Goal: Task Accomplishment & Management: Manage account settings

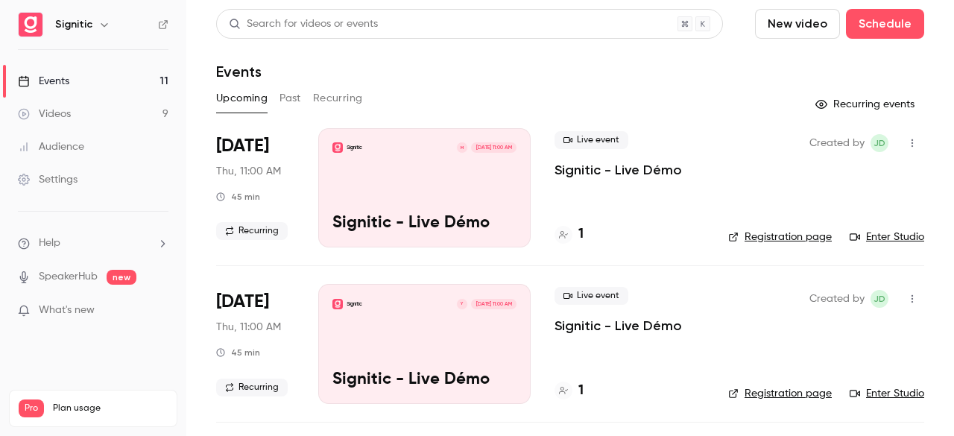
click at [116, 122] on link "Videos 9" at bounding box center [93, 114] width 186 height 33
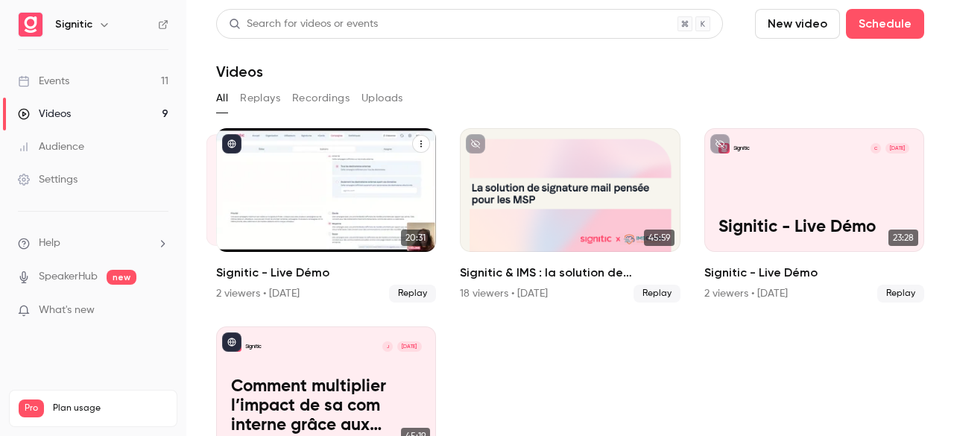
click at [319, 172] on div "Signitic M [DATE] Signitic - Live Démo" at bounding box center [326, 190] width 220 height 124
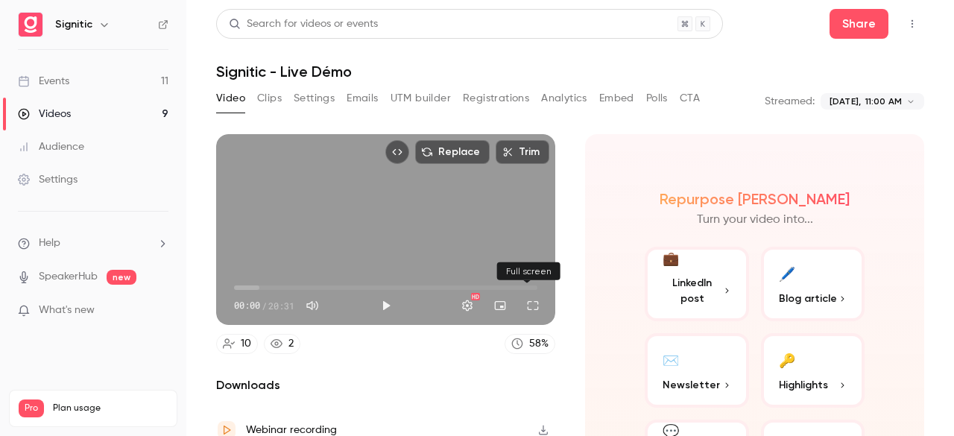
click at [523, 297] on button "Full screen" at bounding box center [533, 306] width 30 height 30
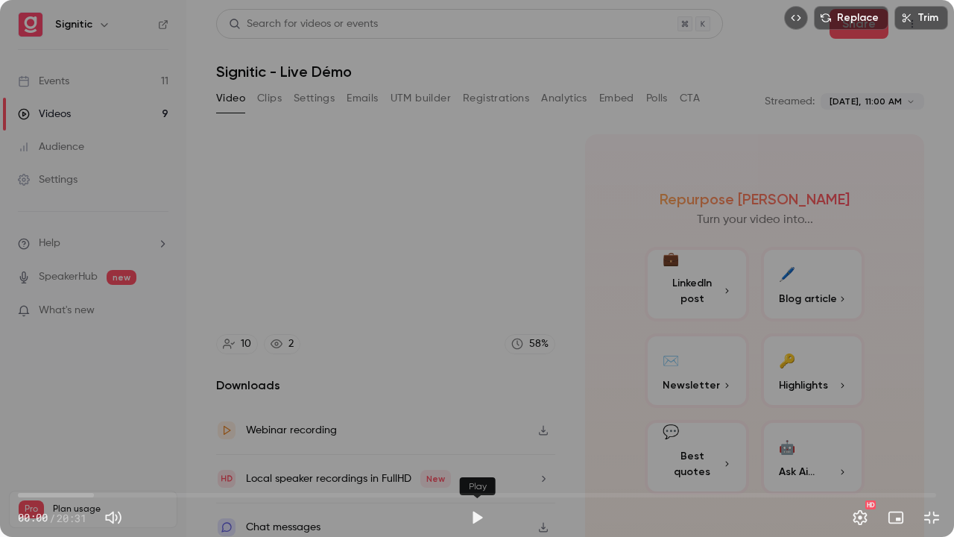
click at [476, 435] on button "Play" at bounding box center [477, 518] width 30 height 30
type input "***"
click at [45, 435] on span "00:36" at bounding box center [477, 495] width 919 height 24
click at [58, 435] on span "00:54" at bounding box center [477, 495] width 919 height 24
click at [81, 435] on span "01:25" at bounding box center [477, 495] width 919 height 24
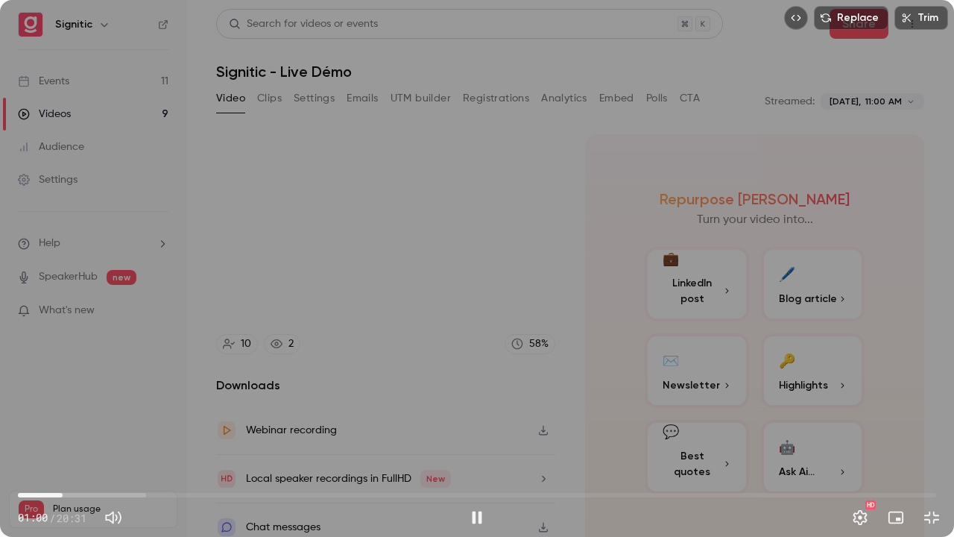
click at [63, 435] on span "01:00" at bounding box center [477, 495] width 919 height 24
drag, startPoint x: 69, startPoint y: 491, endPoint x: 52, endPoint y: 469, distance: 27.6
click at [52, 435] on span "00:46" at bounding box center [52, 495] width 4 height 4
click at [124, 435] on span "01:54" at bounding box center [477, 495] width 919 height 24
click at [147, 435] on span "02:53" at bounding box center [477, 495] width 919 height 24
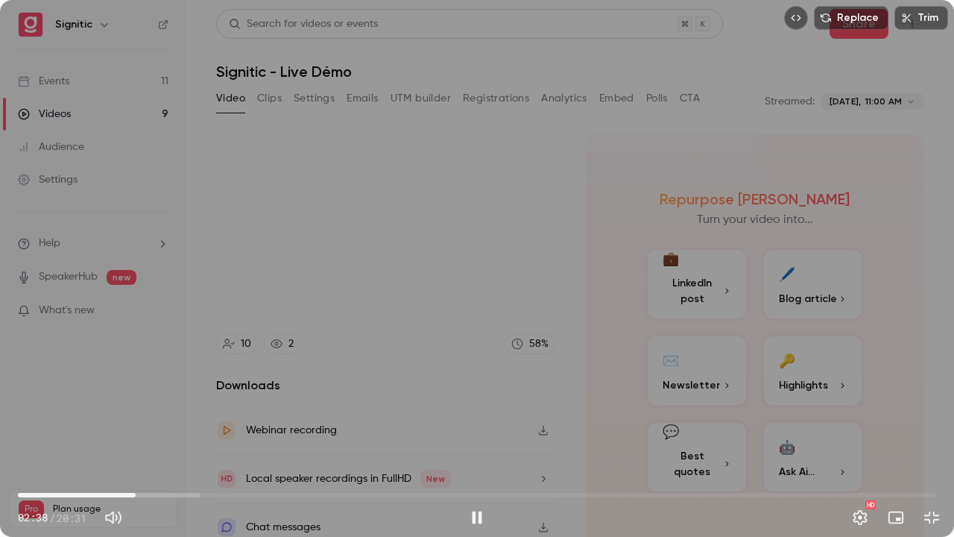
click at [136, 435] on span "02:38" at bounding box center [477, 495] width 919 height 24
click at [927, 435] on button "Exit full screen" at bounding box center [932, 518] width 30 height 30
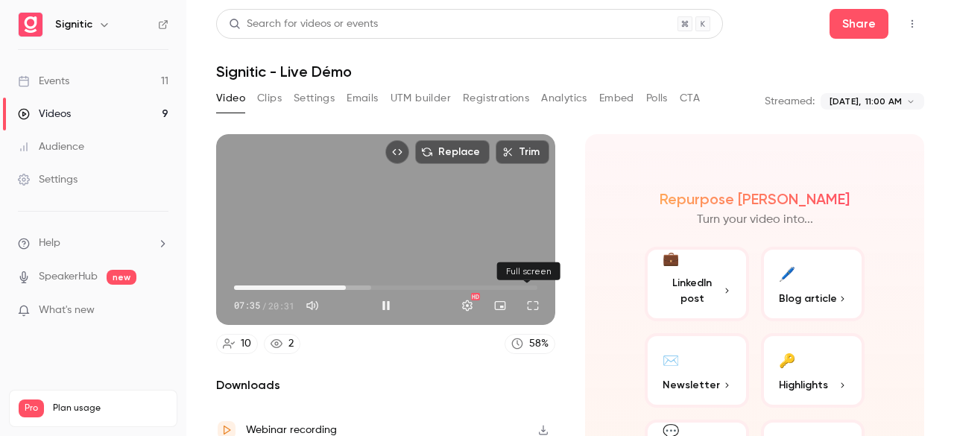
click at [526, 304] on button "Full screen" at bounding box center [533, 306] width 30 height 30
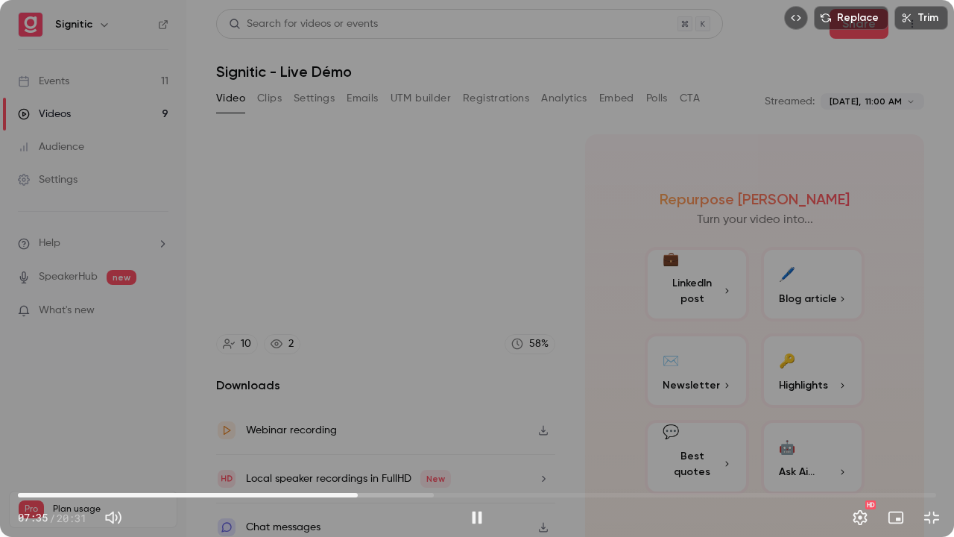
drag, startPoint x: 526, startPoint y: 369, endPoint x: 954, endPoint y: 259, distance: 441.1
click at [954, 259] on div "Replace Trim 07:35 07:35 / 20:31 HD" at bounding box center [477, 268] width 954 height 537
click at [954, 268] on div "Replace Trim 07:36 07:36 / 20:31 HD" at bounding box center [477, 268] width 954 height 537
click at [928, 435] on button "Exit full screen" at bounding box center [932, 518] width 30 height 30
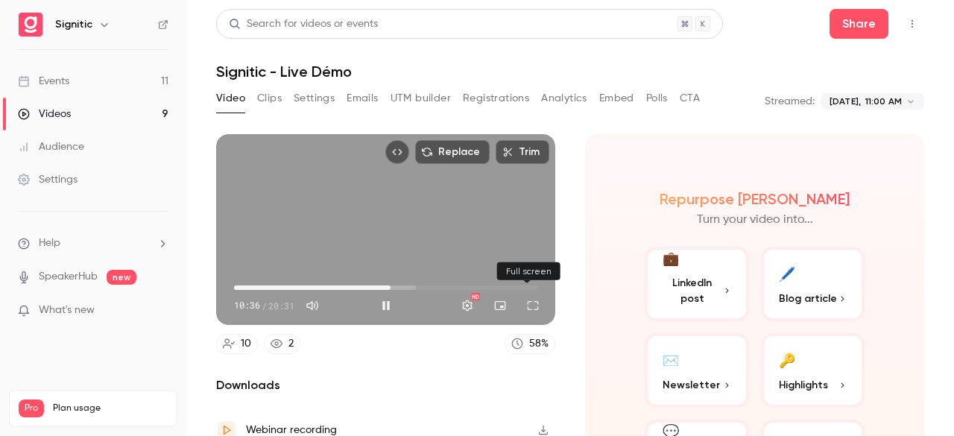
click at [531, 305] on button "Full screen" at bounding box center [533, 306] width 30 height 30
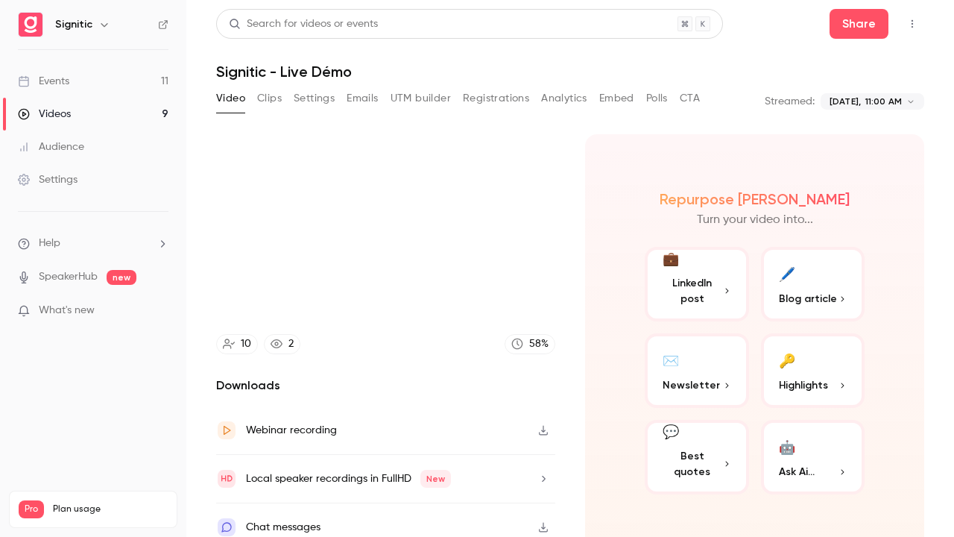
type input "*****"
click at [917, 435] on button "Exit full screen" at bounding box center [932, 518] width 30 height 30
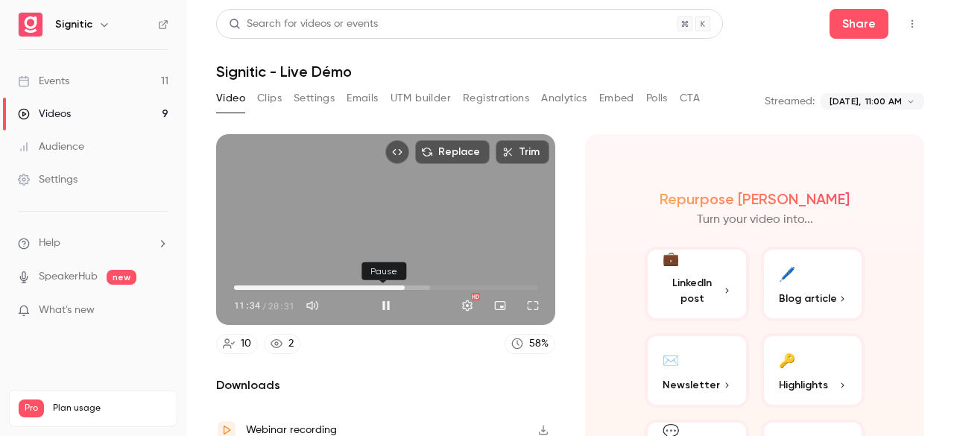
click at [379, 302] on button "Pause" at bounding box center [386, 306] width 30 height 30
click at [389, 304] on button "Play" at bounding box center [386, 306] width 30 height 30
click at [527, 297] on button "Full screen" at bounding box center [533, 306] width 30 height 30
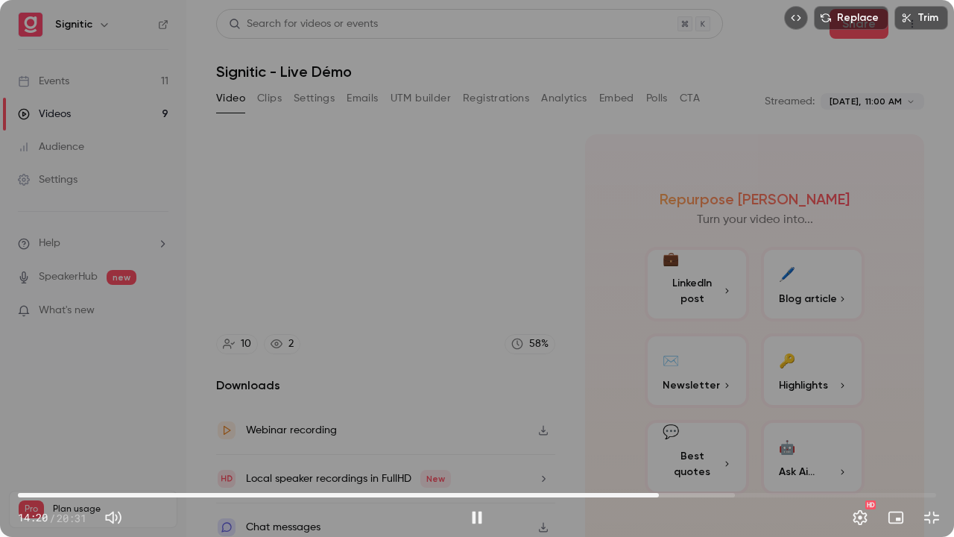
click at [667, 435] on span "14:20" at bounding box center [477, 495] width 919 height 24
click at [679, 435] on span "14:45" at bounding box center [477, 495] width 919 height 24
click at [690, 435] on span "15:00" at bounding box center [477, 495] width 919 height 24
click at [703, 435] on span "15:18" at bounding box center [477, 495] width 919 height 24
click at [925, 435] on button "Exit full screen" at bounding box center [932, 518] width 30 height 30
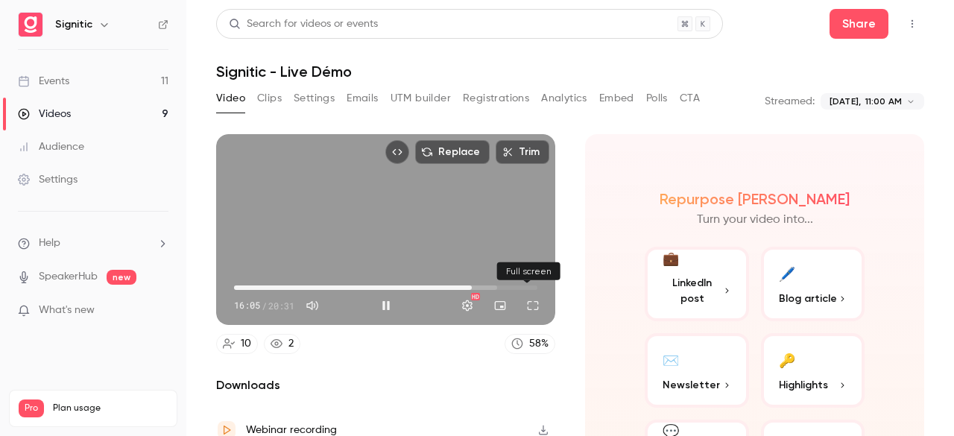
click at [525, 305] on button "Full screen" at bounding box center [533, 306] width 30 height 30
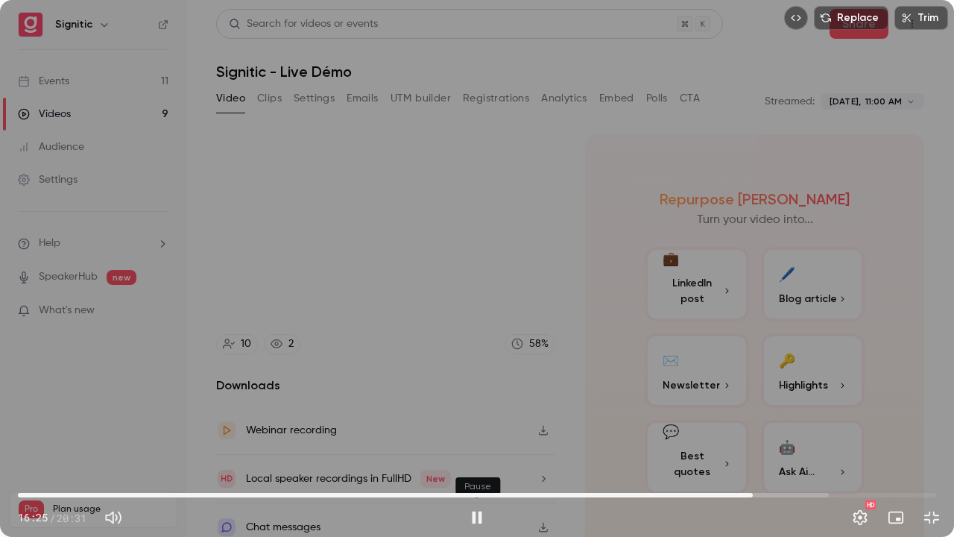
click at [479, 435] on button "Pause" at bounding box center [477, 518] width 30 height 30
click at [462, 435] on button "Play" at bounding box center [477, 518] width 30 height 30
click at [462, 435] on button "Pause" at bounding box center [477, 518] width 30 height 30
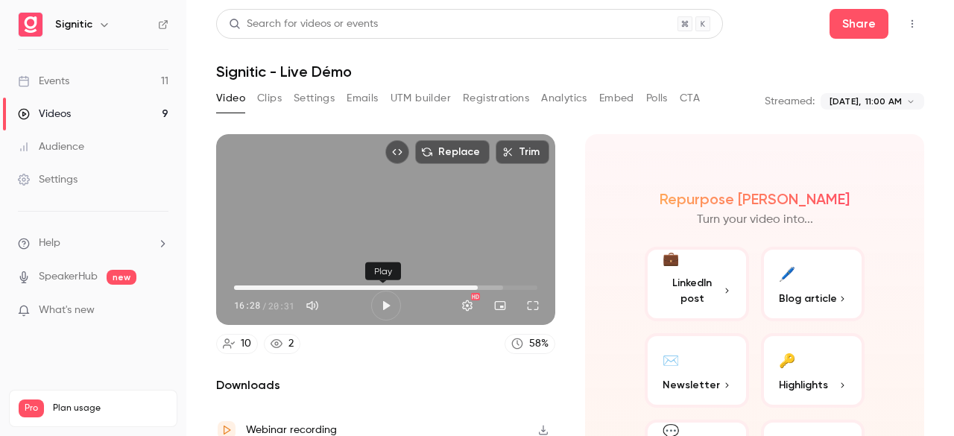
type input "*****"
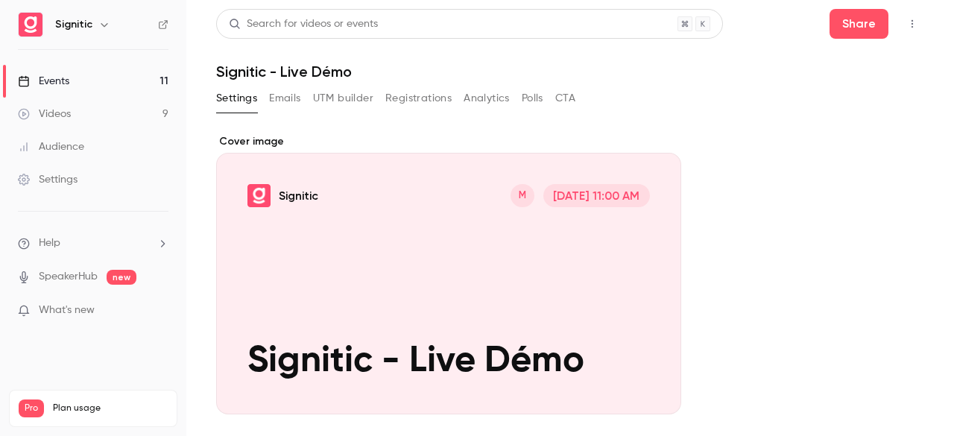
click at [535, 309] on div "Cover image" at bounding box center [448, 274] width 465 height 280
click at [0, 0] on input "Signitic M Oct 2, 11:00 AM Signitic - Live Démo" at bounding box center [0, 0] width 0 height 0
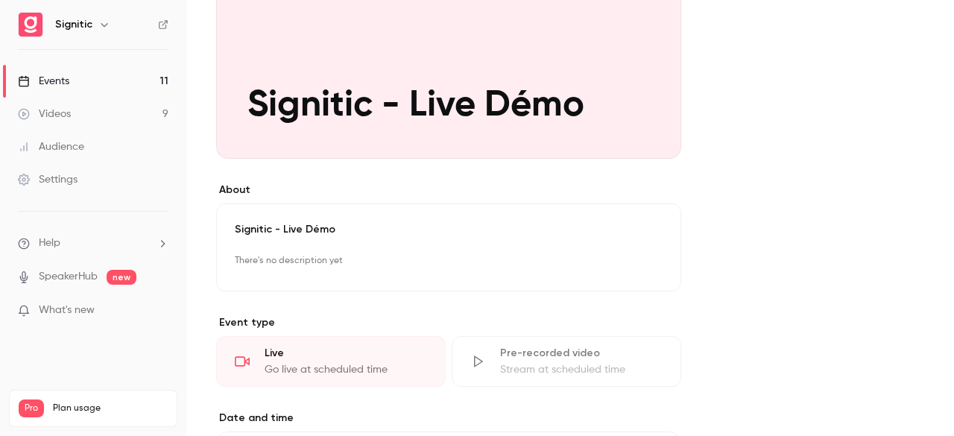
scroll to position [264, 0]
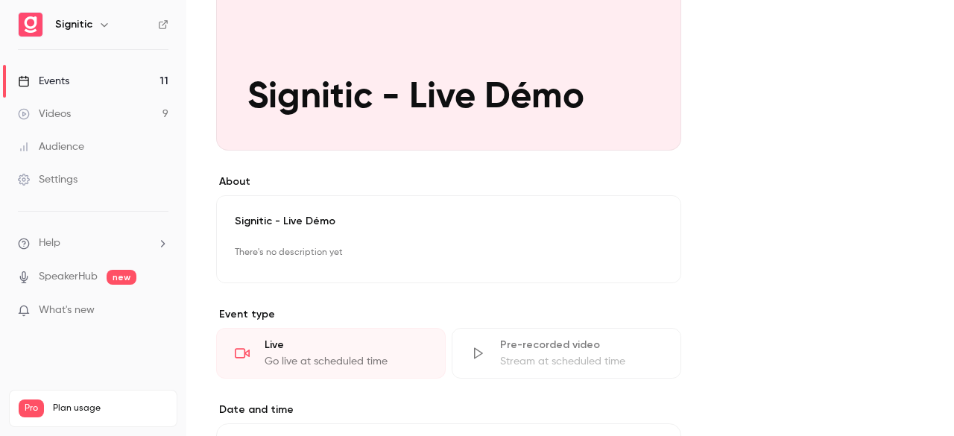
click at [288, 362] on div "Go live at scheduled time" at bounding box center [346, 361] width 163 height 15
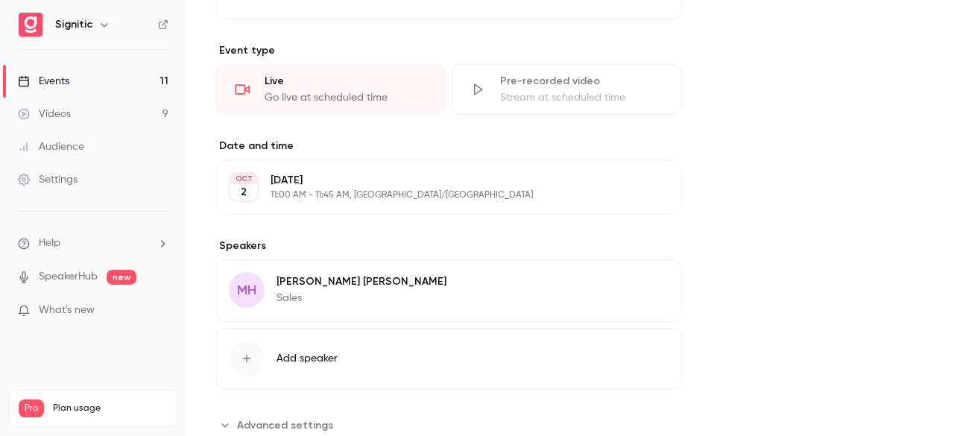
scroll to position [570, 0]
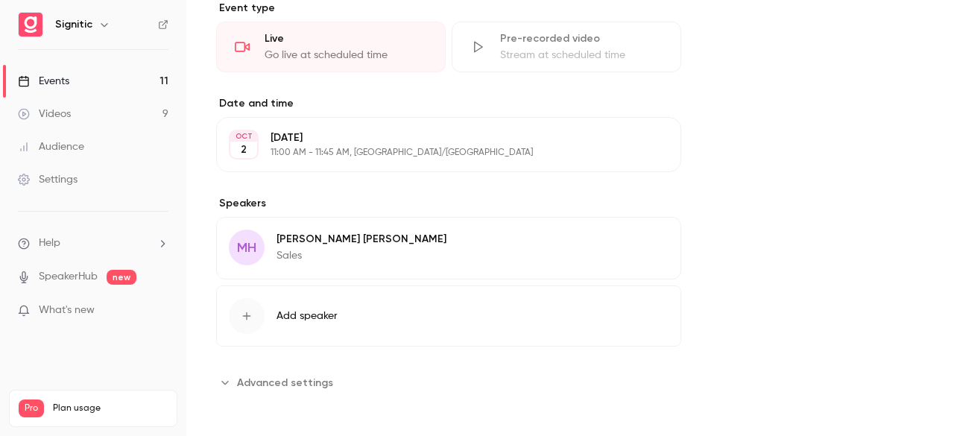
click at [608, 238] on div "MH Marie Habiba Sales Edit" at bounding box center [448, 248] width 465 height 63
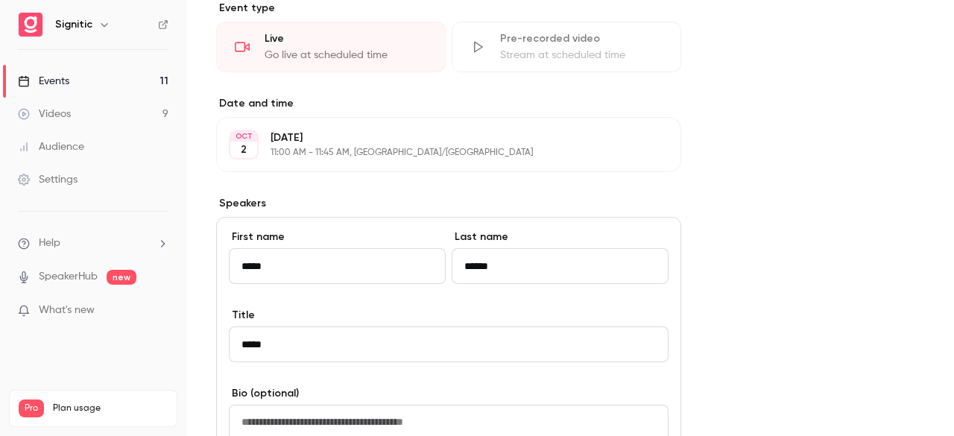
click at [896, 256] on div "**********" at bounding box center [570, 181] width 708 height 1235
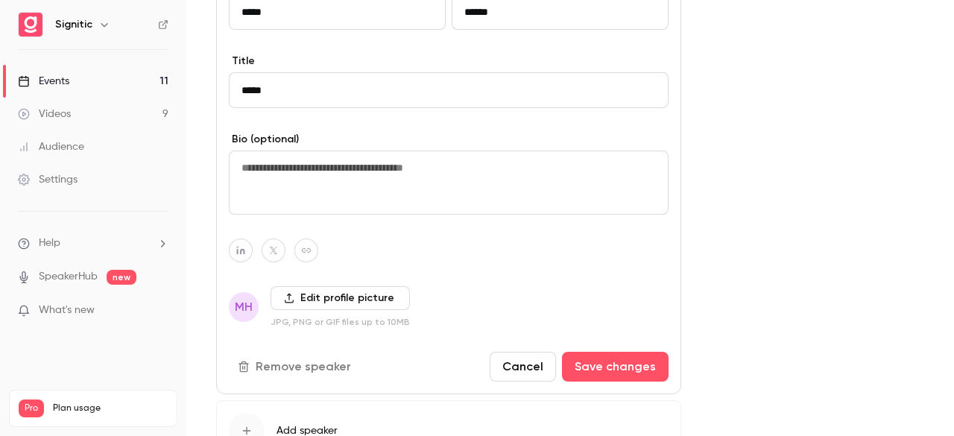
scroll to position [828, 0]
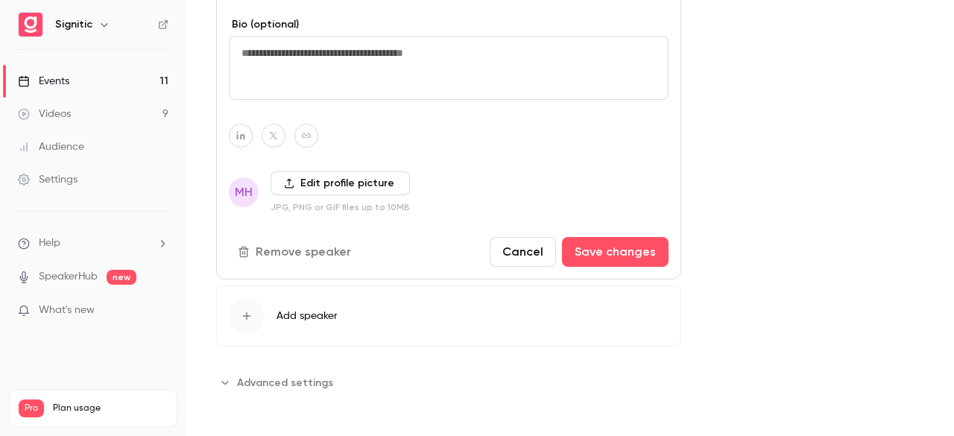
click at [70, 114] on div "Videos" at bounding box center [44, 114] width 53 height 15
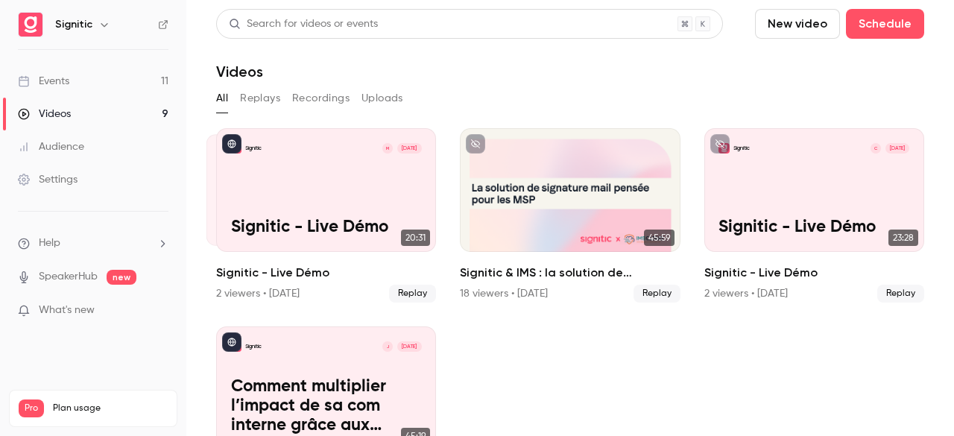
click at [86, 85] on link "Events 11" at bounding box center [93, 81] width 186 height 33
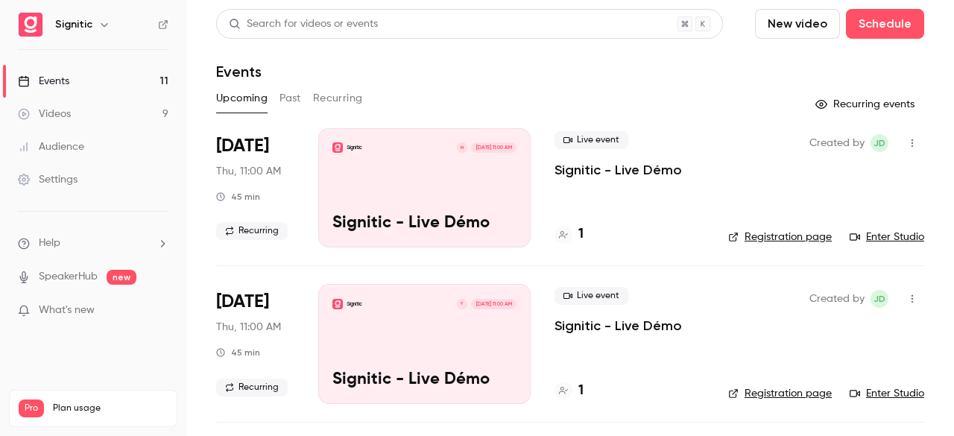
click at [453, 180] on div "Signitic M Oct 2, 11:00 AM Signitic - Live Démo" at bounding box center [424, 187] width 212 height 119
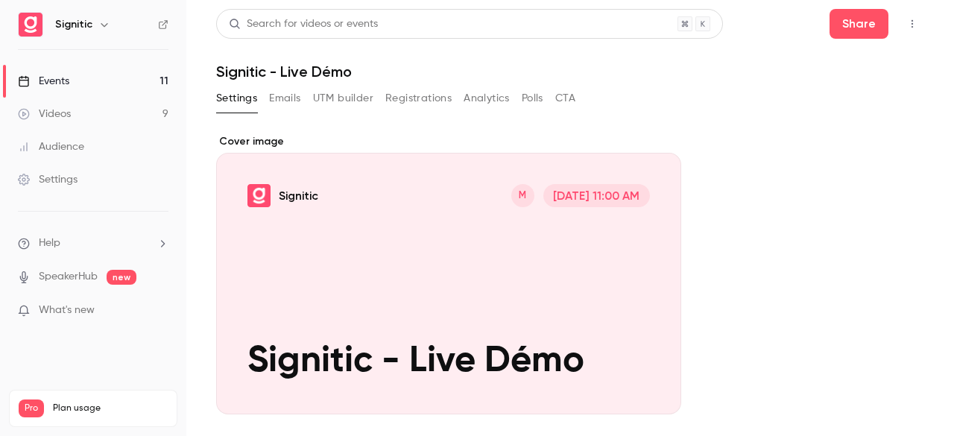
click at [628, 359] on div "Cover image" at bounding box center [448, 274] width 465 height 280
click at [0, 0] on input "Signitic M Oct 2, 11:00 AM Signitic - Live Démo" at bounding box center [0, 0] width 0 height 0
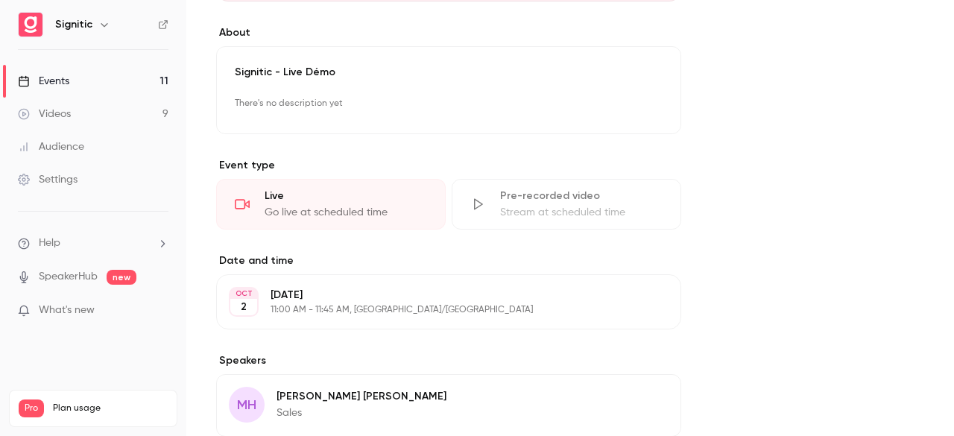
scroll to position [432, 0]
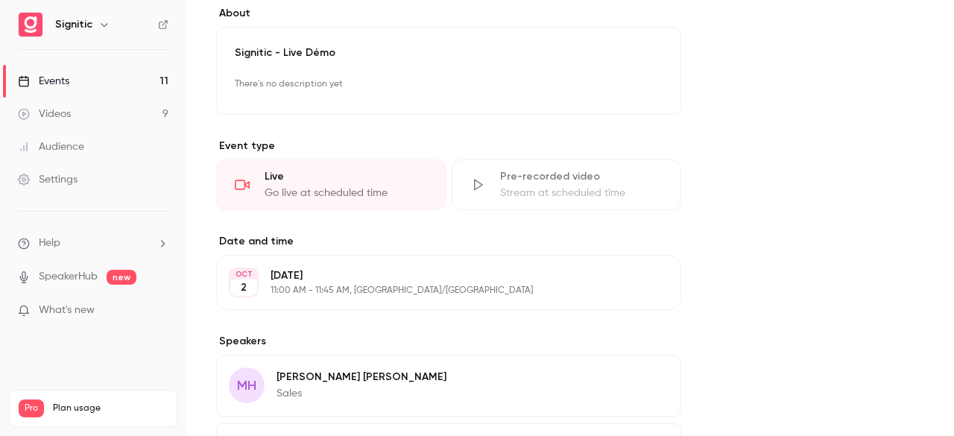
click at [514, 189] on div "Stream at scheduled time" at bounding box center [581, 193] width 163 height 15
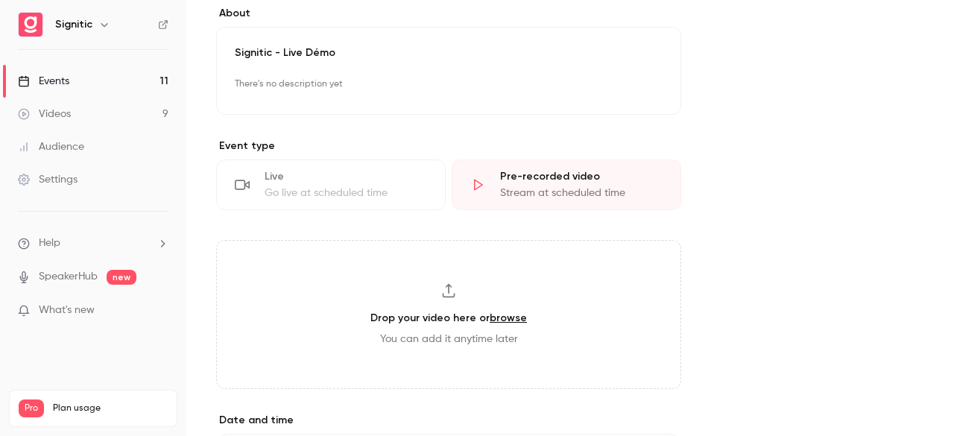
click at [345, 186] on div "Go live at scheduled time" at bounding box center [346, 193] width 163 height 15
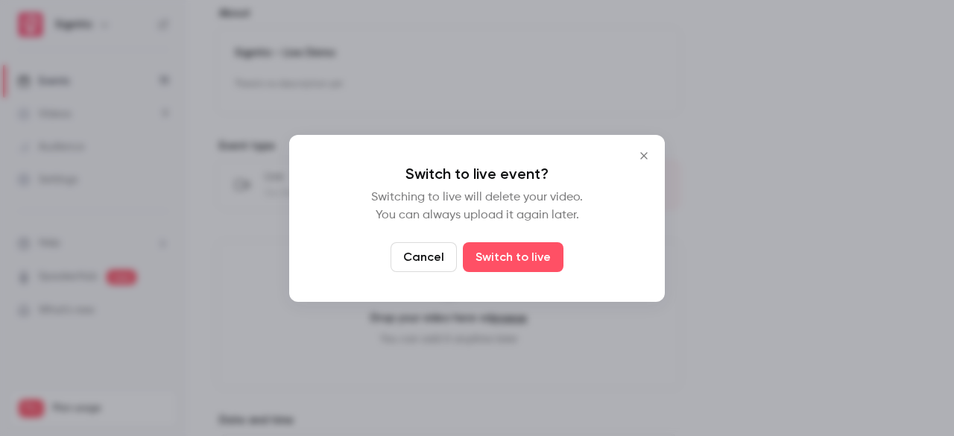
click at [644, 158] on icon "Close" at bounding box center [644, 156] width 18 height 12
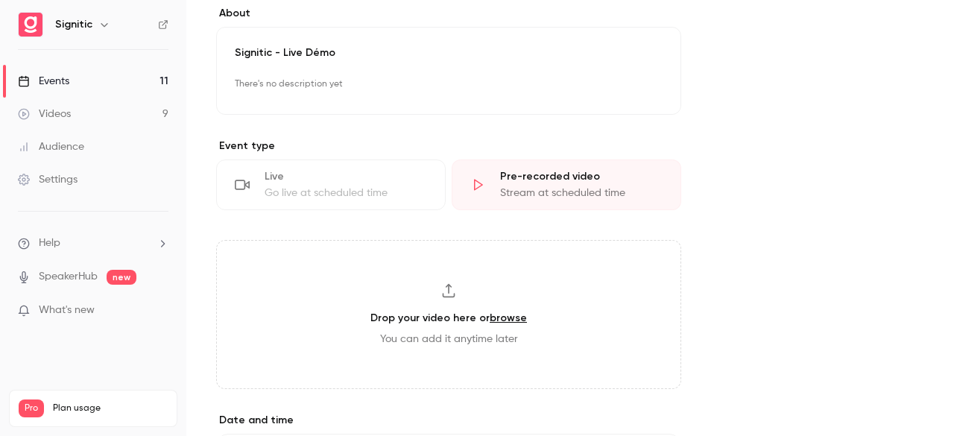
click at [365, 186] on div "Go live at scheduled time" at bounding box center [346, 193] width 163 height 15
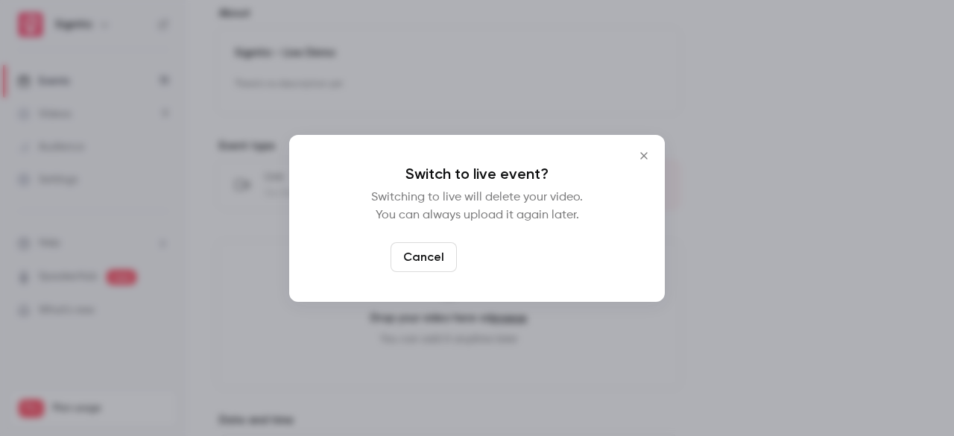
click at [499, 254] on button "Switch to live" at bounding box center [513, 257] width 101 height 30
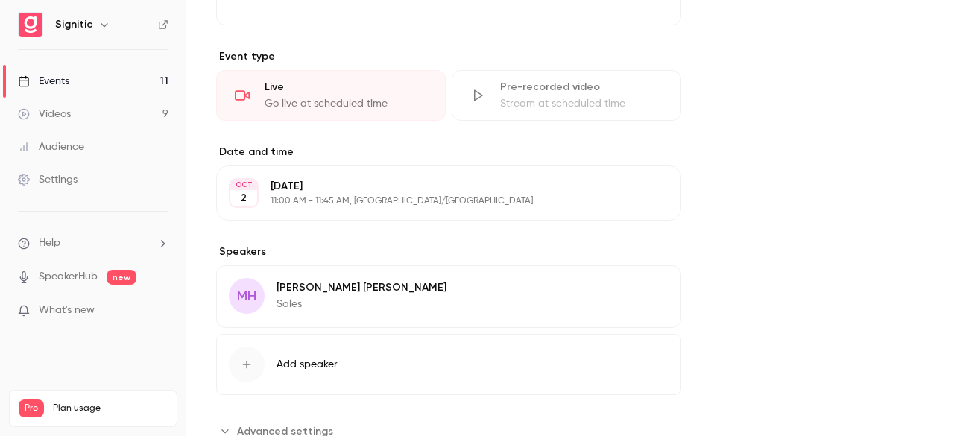
scroll to position [570, 0]
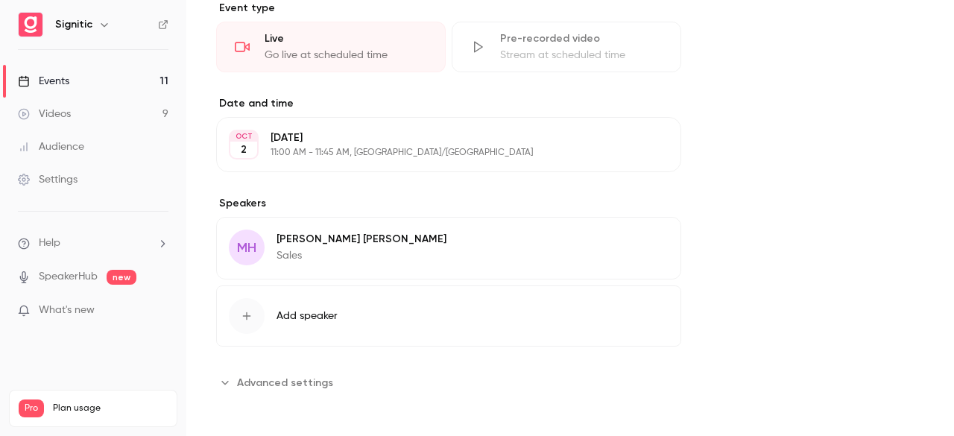
click at [445, 272] on div "MH Marie Habiba Sales Edit" at bounding box center [448, 248] width 465 height 63
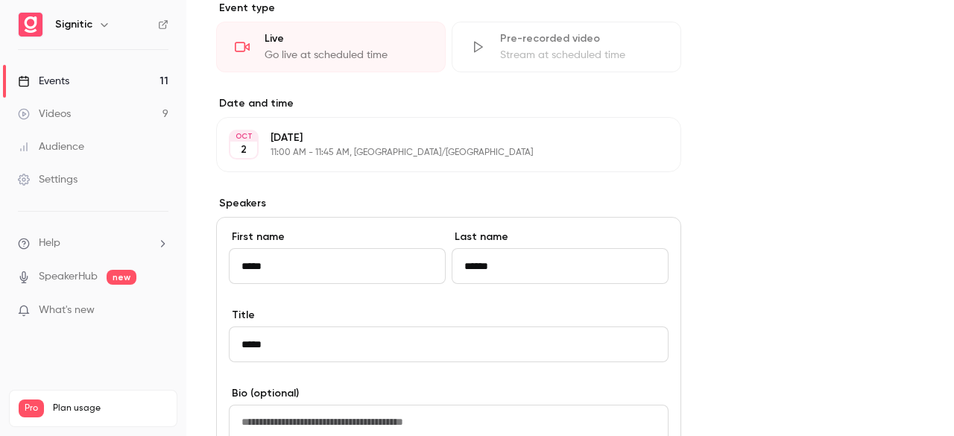
click at [762, 209] on div "**********" at bounding box center [570, 181] width 708 height 1235
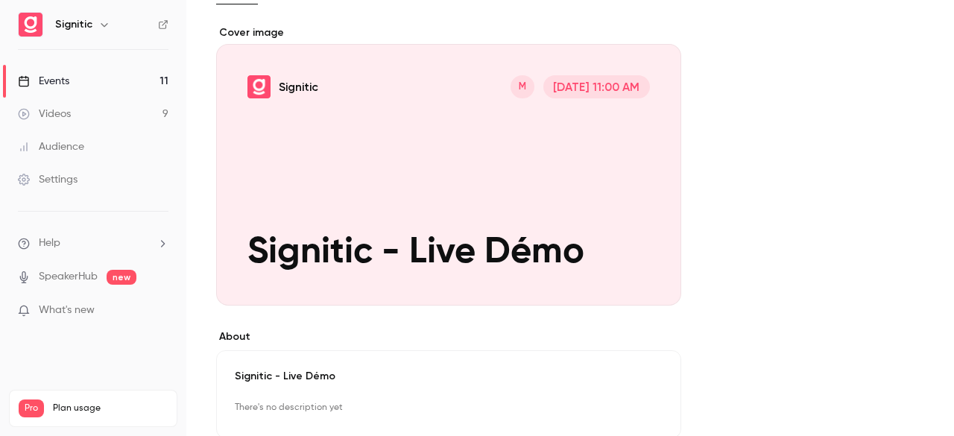
scroll to position [0, 0]
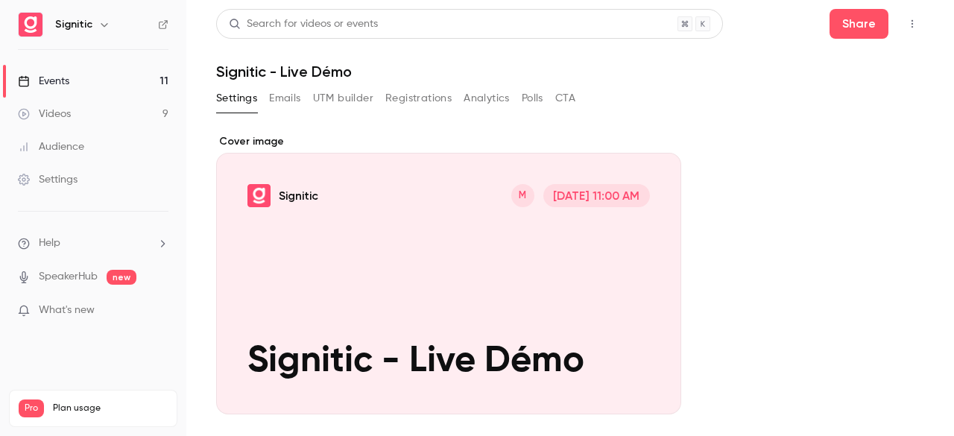
click at [578, 200] on div "Cover image" at bounding box center [448, 274] width 465 height 280
click at [0, 0] on input "Signitic M Oct 2, 11:00 AM Signitic - Live Démo" at bounding box center [0, 0] width 0 height 0
click at [830, 27] on button "Share" at bounding box center [859, 24] width 59 height 30
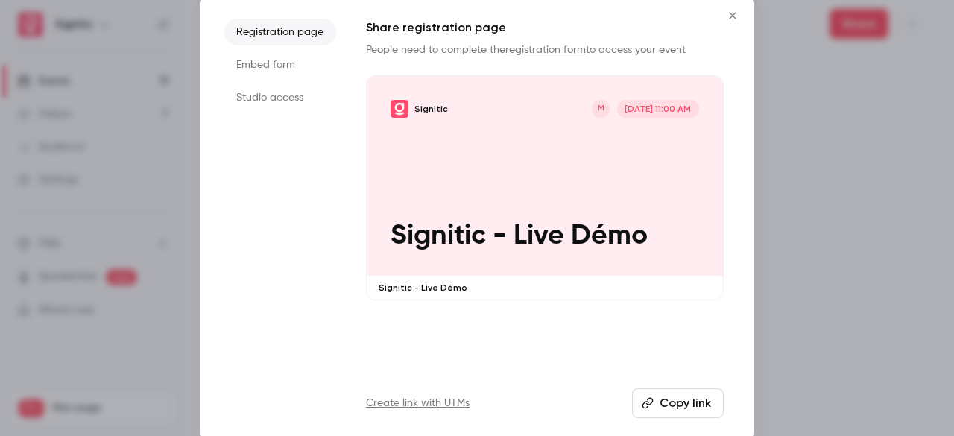
click at [796, 325] on div at bounding box center [477, 218] width 954 height 436
